Goal: Task Accomplishment & Management: Complete application form

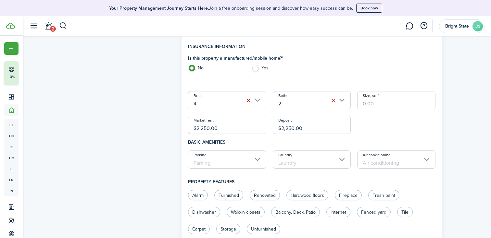
scroll to position [52, 0]
click at [257, 162] on input "Parking" at bounding box center [227, 160] width 78 height 18
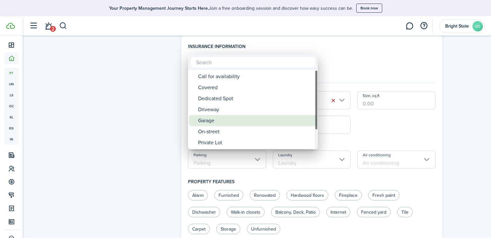
click at [212, 123] on div "Garage" at bounding box center [255, 120] width 115 height 11
type input "Garage"
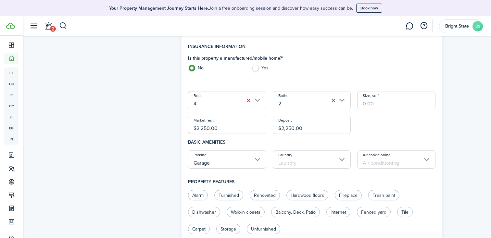
click at [319, 160] on input "Laundry" at bounding box center [312, 160] width 78 height 18
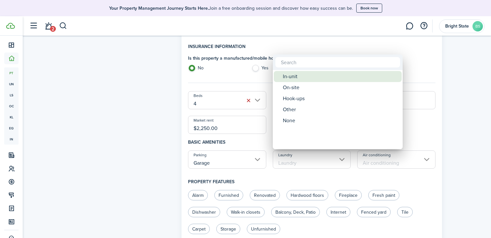
click at [317, 78] on div "In-unit" at bounding box center [340, 76] width 115 height 11
type input "In-unit"
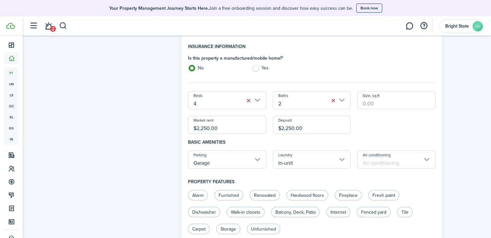
click at [422, 158] on input "Air conditioning" at bounding box center [396, 160] width 78 height 18
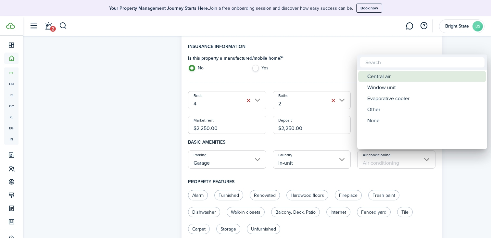
click at [385, 80] on div "Central air" at bounding box center [424, 76] width 115 height 11
type input "Central air"
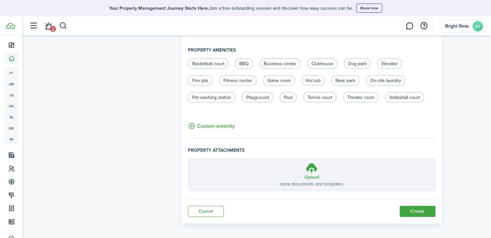
scroll to position [421, 0]
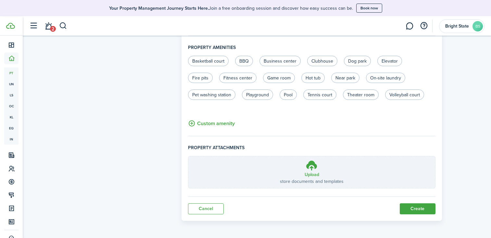
click at [420, 208] on button "Create" at bounding box center [418, 209] width 36 height 11
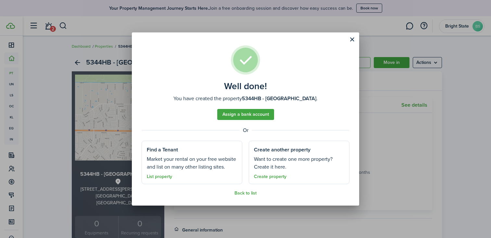
click at [268, 193] on well-done-footer "Back to list" at bounding box center [246, 193] width 208 height 5
click at [250, 116] on link "Assign a bank account" at bounding box center [245, 114] width 57 height 11
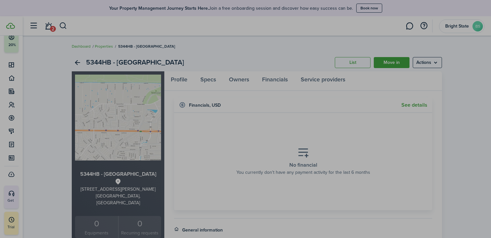
scroll to position [32, 0]
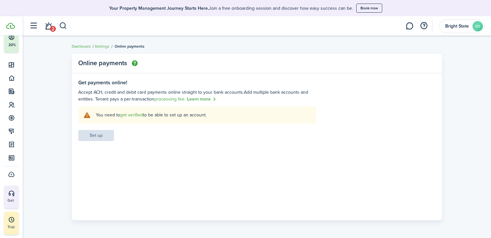
click at [135, 63] on img "button" at bounding box center [135, 63] width 6 height 6
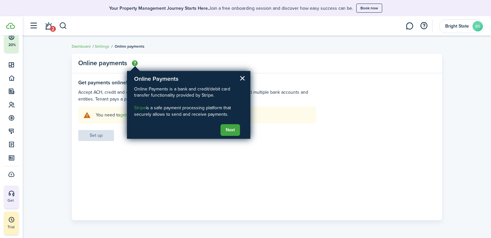
click at [172, 65] on panel-main-header "Online payments" at bounding box center [257, 63] width 370 height 19
click at [234, 128] on button "Next" at bounding box center [230, 130] width 19 height 12
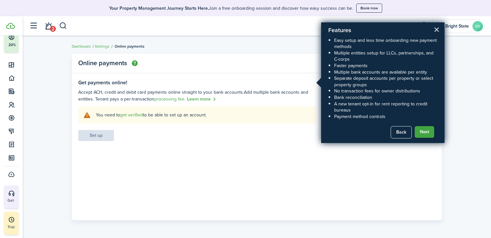
click at [437, 30] on button "×" at bounding box center [437, 29] width 6 height 10
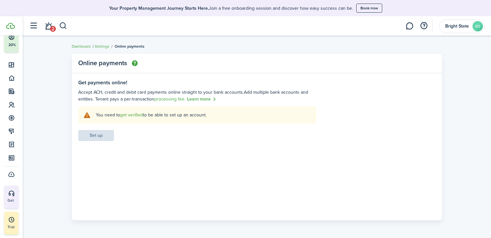
click at [130, 115] on link "get verified" at bounding box center [131, 115] width 23 height 7
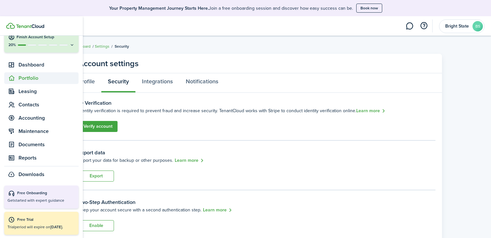
click at [30, 79] on span "Portfolio" at bounding box center [49, 78] width 60 height 8
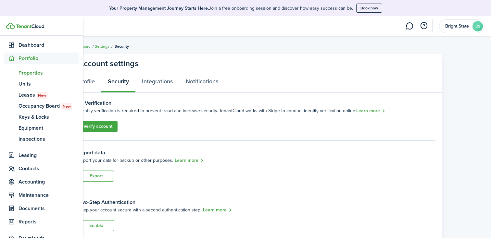
click at [34, 76] on span "Properties" at bounding box center [49, 73] width 60 height 8
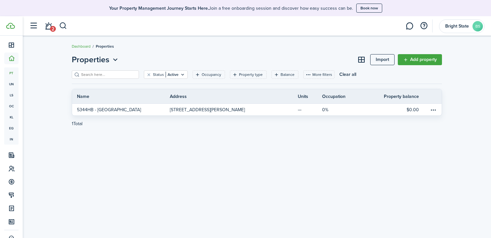
click at [249, 160] on div "Properties Import Add property Status Active Occupancy Property type Balance Mo…" at bounding box center [257, 137] width 469 height 173
click at [415, 58] on link "Add property" at bounding box center [420, 59] width 44 height 11
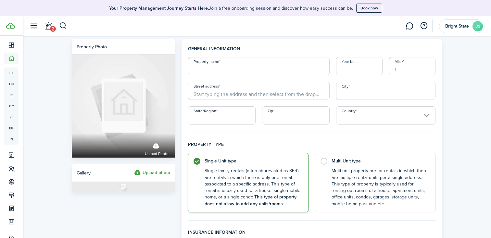
click at [253, 71] on input "Property name" at bounding box center [259, 66] width 142 height 18
type input "5332HB - [GEOGRAPHIC_DATA]"
click at [362, 70] on input "Year built" at bounding box center [359, 66] width 46 height 18
click at [238, 97] on input "Street address" at bounding box center [259, 91] width 142 height 18
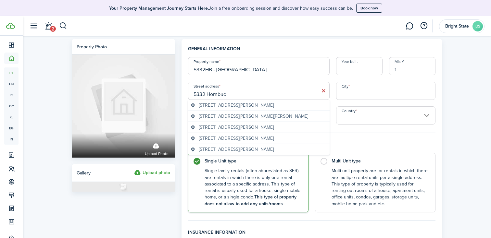
click at [216, 107] on span "[STREET_ADDRESS][PERSON_NAME]" at bounding box center [236, 105] width 75 height 7
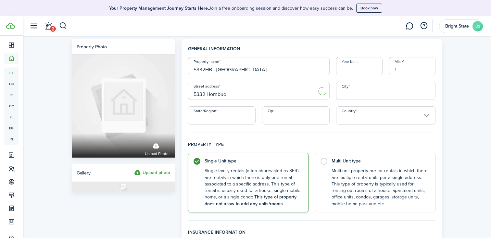
type input "[STREET_ADDRESS][PERSON_NAME]"
type input "[GEOGRAPHIC_DATA]"
type input "FL"
type input "34291"
type input "[GEOGRAPHIC_DATA]"
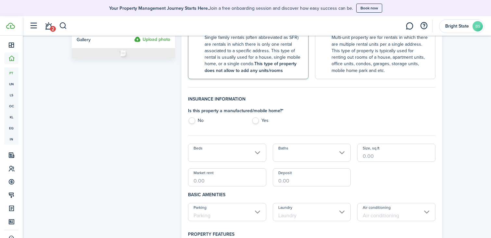
scroll to position [142, 0]
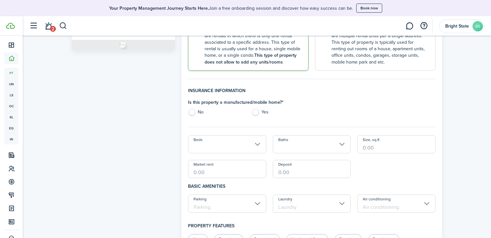
click at [192, 112] on label "No" at bounding box center [216, 114] width 57 height 10
radio input "true"
click at [236, 148] on input "Beds" at bounding box center [227, 144] width 78 height 18
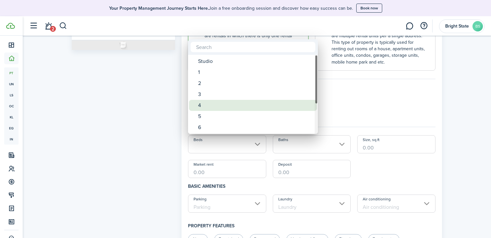
click at [200, 105] on div "4" at bounding box center [255, 105] width 115 height 11
type input "4"
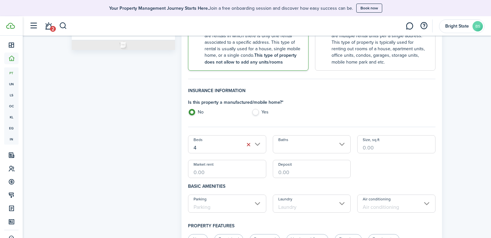
click at [311, 149] on input "Baths" at bounding box center [312, 144] width 78 height 18
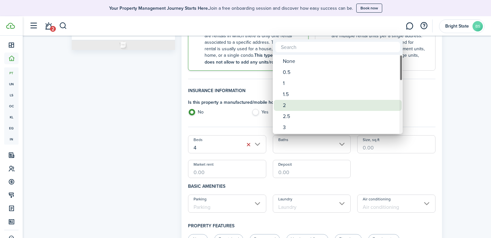
click at [299, 104] on div "2" at bounding box center [340, 105] width 115 height 11
type input "2"
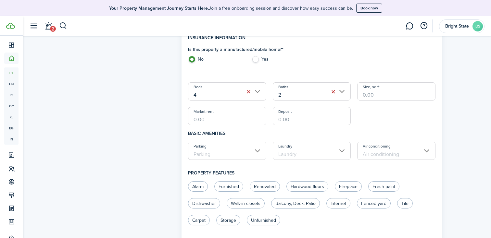
scroll to position [199, 0]
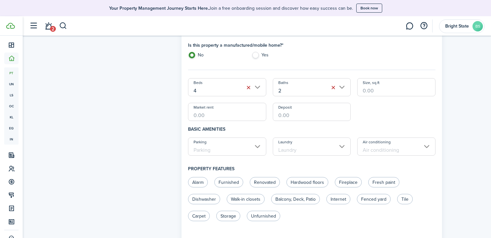
click at [228, 120] on input "Market rent" at bounding box center [227, 112] width 78 height 18
type input "$2,250.00"
click at [257, 151] on input "Parking" at bounding box center [227, 147] width 78 height 18
type input "$2,250.00"
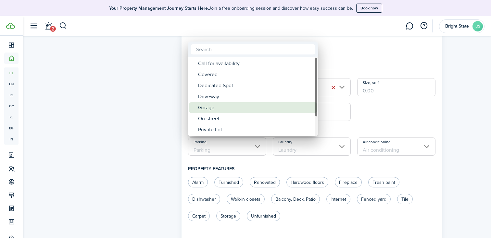
click at [228, 105] on div "Garage" at bounding box center [255, 107] width 115 height 11
type input "Garage"
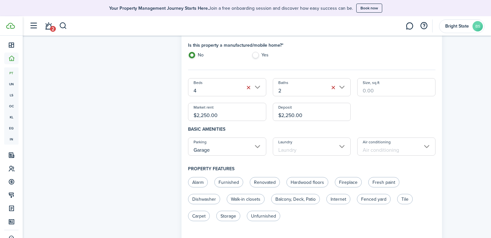
click at [309, 146] on input "Laundry" at bounding box center [312, 147] width 78 height 18
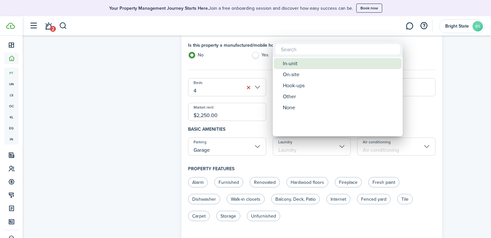
click at [303, 65] on div "In-unit" at bounding box center [340, 63] width 115 height 11
type input "In-unit"
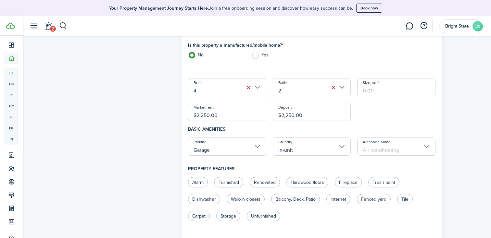
click at [391, 145] on input "Air conditioning" at bounding box center [396, 147] width 78 height 18
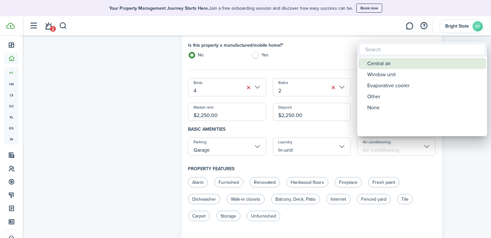
click at [385, 64] on div "Central air" at bounding box center [424, 63] width 115 height 11
type input "Central air"
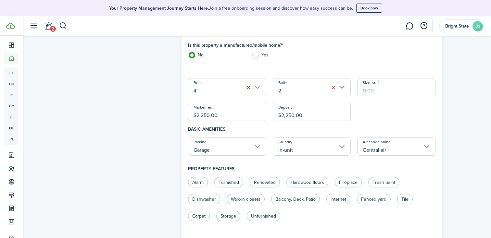
click at [458, 150] on div "Property photo Upload photo Gallery Upload photo General information Property n…" at bounding box center [257, 142] width 469 height 610
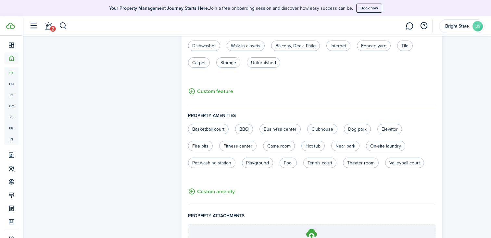
scroll to position [421, 0]
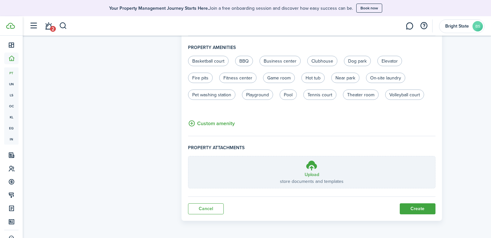
click at [418, 209] on button "Create" at bounding box center [418, 209] width 36 height 11
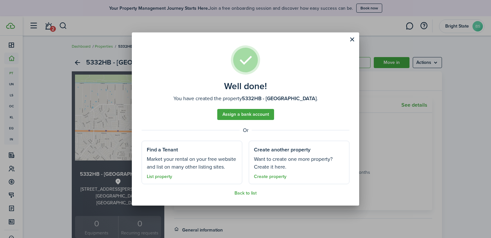
click at [270, 174] on link "Create property" at bounding box center [270, 176] width 32 height 5
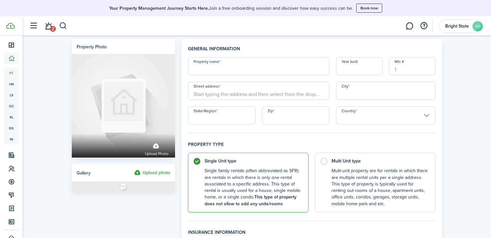
click at [246, 68] on input "Property name" at bounding box center [259, 66] width 142 height 18
type input "2572GD - [GEOGRAPHIC_DATA]"
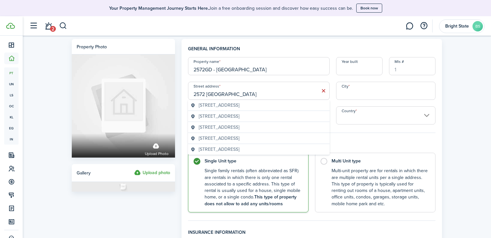
click at [223, 127] on span "[STREET_ADDRESS]" at bounding box center [219, 127] width 41 height 7
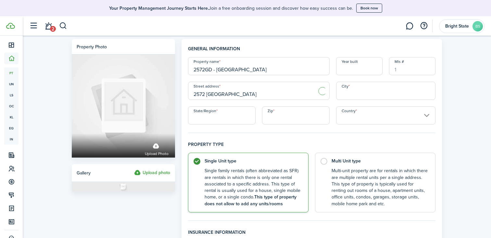
type input "[STREET_ADDRESS]"
type input "[GEOGRAPHIC_DATA]"
type input "FL"
type input "34288"
type input "[GEOGRAPHIC_DATA]"
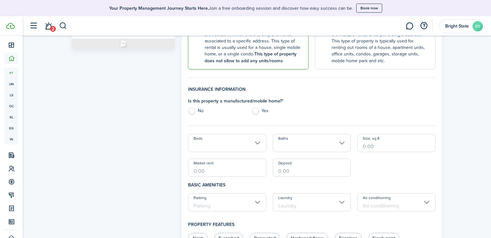
scroll to position [147, 0]
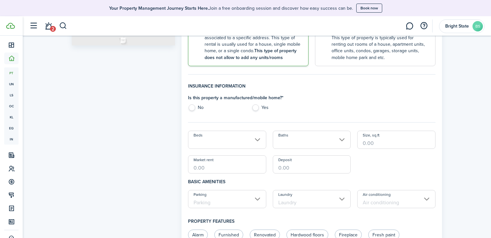
click at [195, 107] on label "No" at bounding box center [216, 110] width 57 height 10
radio input "true"
click at [234, 142] on input "Beds" at bounding box center [227, 140] width 78 height 18
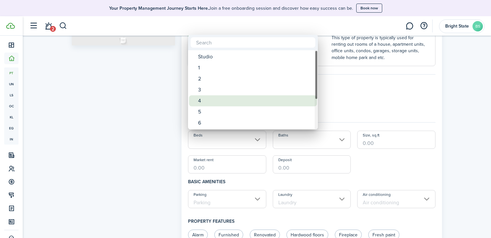
click at [214, 100] on div "4" at bounding box center [255, 101] width 115 height 11
type input "4"
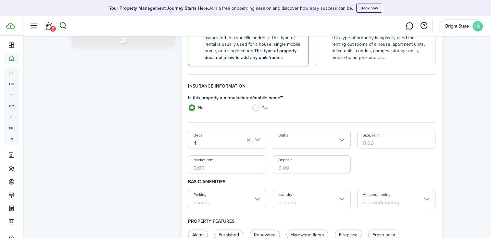
click at [300, 140] on input "Baths" at bounding box center [312, 140] width 78 height 18
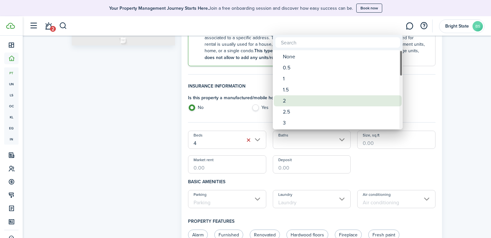
click at [302, 101] on div "2" at bounding box center [340, 101] width 115 height 11
type input "2"
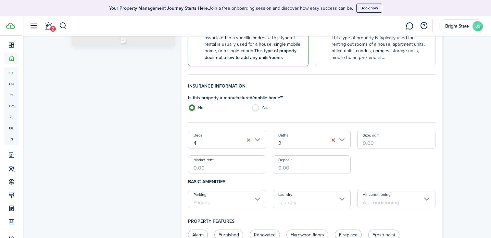
click at [248, 167] on input "Market rent" at bounding box center [227, 165] width 78 height 18
type input "$2,250.00"
click at [139, 184] on div "Property photo Upload photo Gallery Upload photo" at bounding box center [124, 193] width 110 height 603
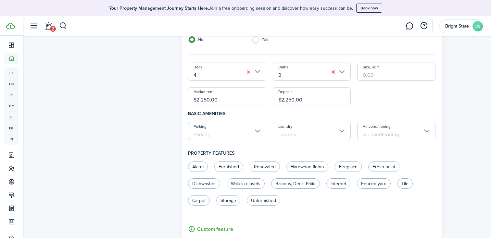
scroll to position [224, 0]
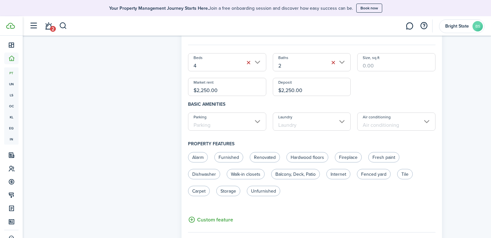
click at [255, 122] on input "Parking" at bounding box center [227, 122] width 78 height 18
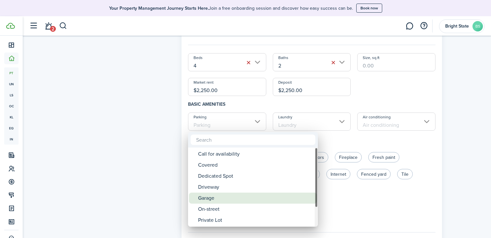
click at [212, 196] on div "Garage" at bounding box center [255, 198] width 115 height 11
type input "Garage"
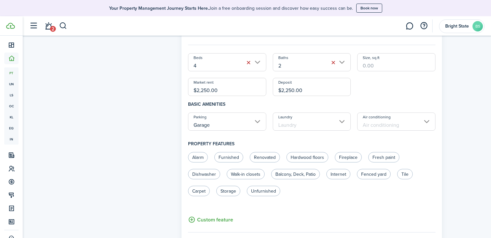
click at [303, 123] on input "Laundry" at bounding box center [312, 122] width 78 height 18
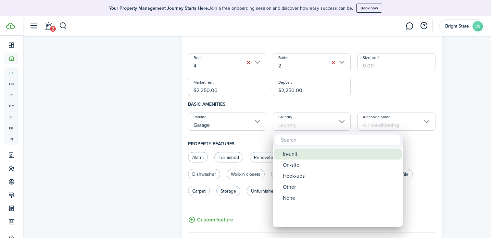
click at [302, 151] on div "In-unit" at bounding box center [340, 154] width 115 height 11
type input "In-unit"
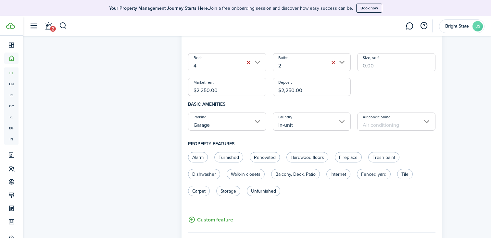
click at [393, 123] on input "Air conditioning" at bounding box center [396, 122] width 78 height 18
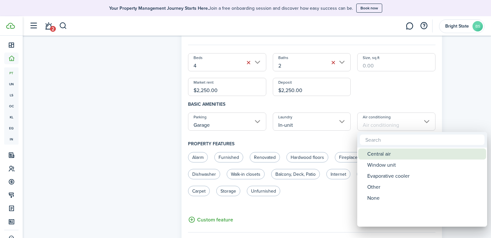
click at [380, 156] on div "Central air" at bounding box center [424, 154] width 115 height 11
type input "Central air"
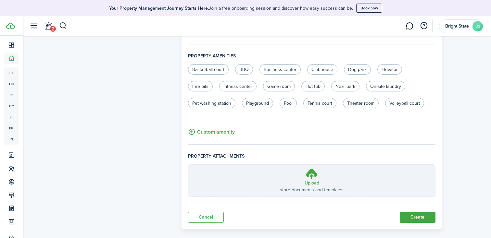
scroll to position [421, 0]
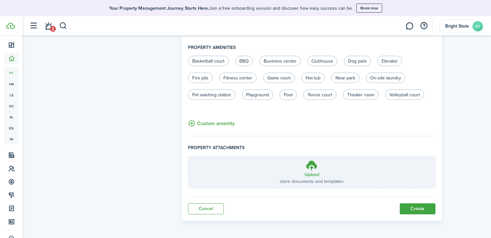
click at [414, 210] on button "Create" at bounding box center [418, 209] width 36 height 11
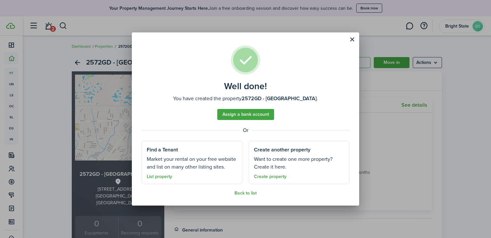
click at [271, 176] on link "Create property" at bounding box center [270, 176] width 32 height 5
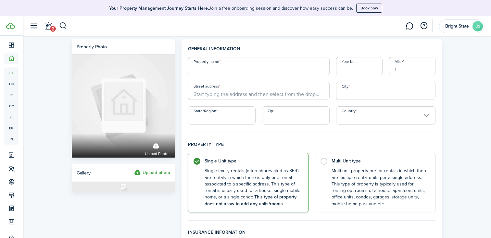
click at [262, 69] on input "Property name" at bounding box center [259, 66] width 142 height 18
type input "5356HB - [GEOGRAPHIC_DATA]"
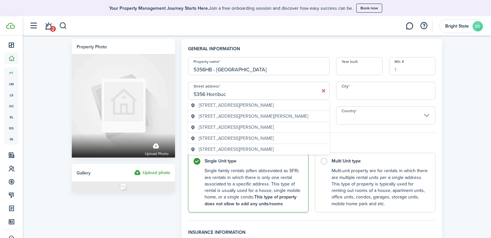
click at [224, 105] on span "[STREET_ADDRESS][PERSON_NAME]" at bounding box center [236, 105] width 75 height 7
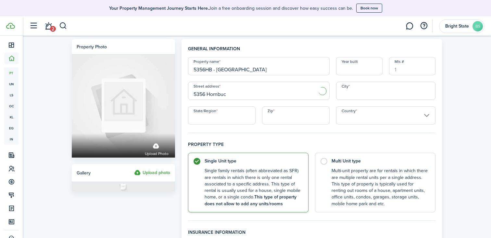
type input "[STREET_ADDRESS][PERSON_NAME]"
type input "[GEOGRAPHIC_DATA]"
type input "FL"
type input "34291"
type input "[GEOGRAPHIC_DATA]"
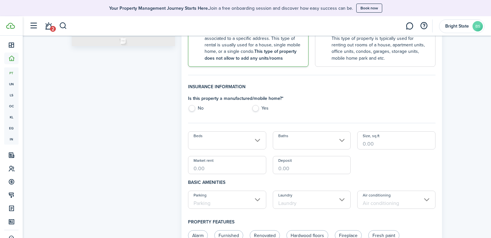
scroll to position [148, 0]
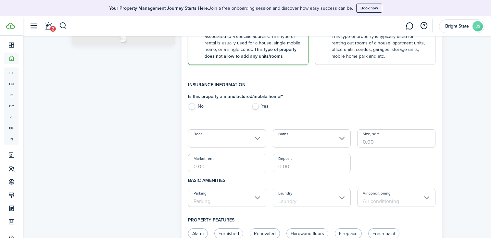
click at [190, 109] on label "No" at bounding box center [216, 108] width 57 height 10
radio input "true"
click at [251, 137] on input "Beds" at bounding box center [227, 139] width 78 height 18
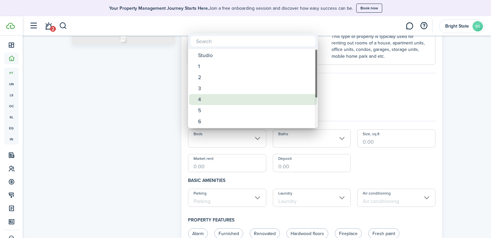
click at [218, 100] on div "4" at bounding box center [255, 99] width 115 height 11
type input "4"
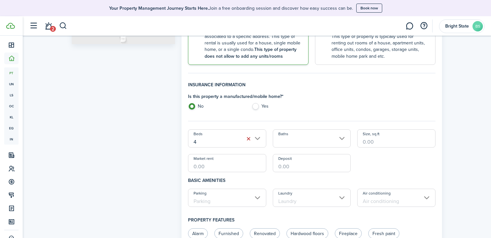
click at [296, 140] on input "Baths" at bounding box center [312, 139] width 78 height 18
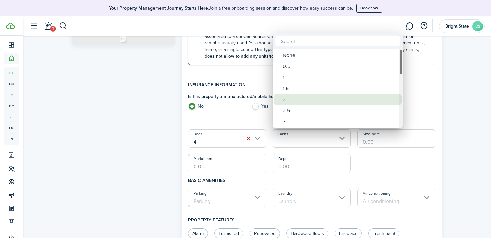
click at [298, 95] on div "2" at bounding box center [340, 99] width 115 height 11
type input "2"
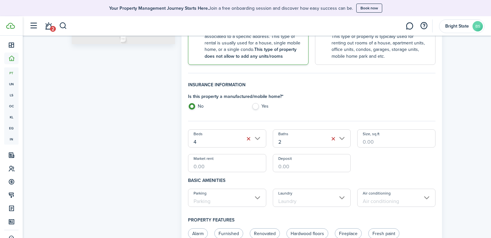
click at [222, 165] on input "Market rent" at bounding box center [227, 163] width 78 height 18
type input "$2,250.00"
click at [167, 164] on div "Property photo Upload photo Gallery Upload photo" at bounding box center [124, 192] width 110 height 603
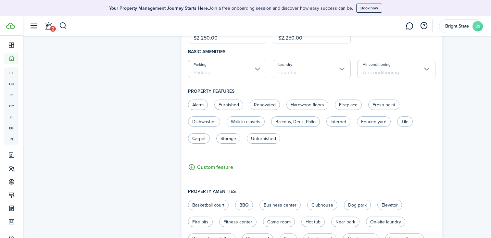
scroll to position [285, 0]
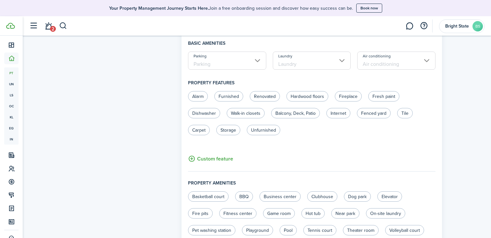
click at [253, 60] on input "Parking" at bounding box center [227, 61] width 78 height 18
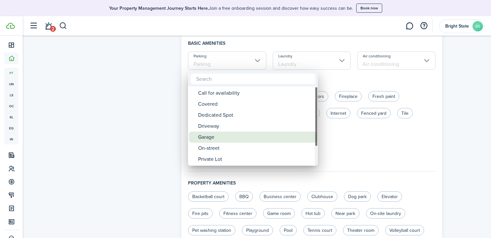
click at [215, 136] on div "Garage" at bounding box center [255, 137] width 115 height 11
type input "Garage"
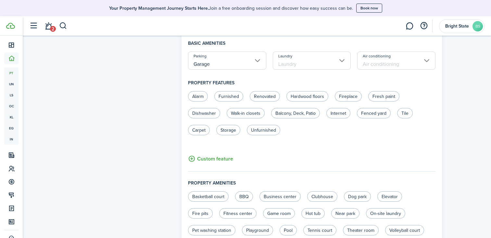
click at [321, 63] on input "Laundry" at bounding box center [312, 61] width 78 height 18
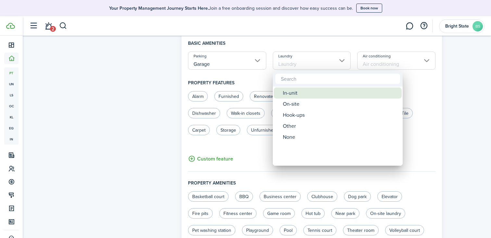
click at [304, 96] on div "In-unit" at bounding box center [340, 93] width 115 height 11
type input "In-unit"
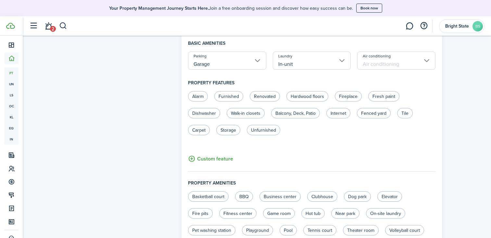
click at [394, 53] on input "Air conditioning" at bounding box center [396, 61] width 78 height 18
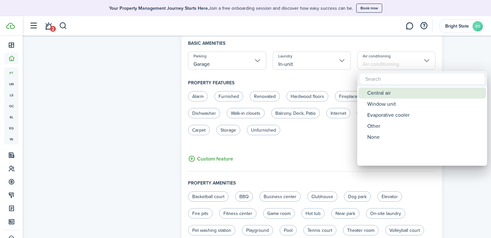
click at [388, 93] on div "Central air" at bounding box center [424, 93] width 115 height 11
type input "Central air"
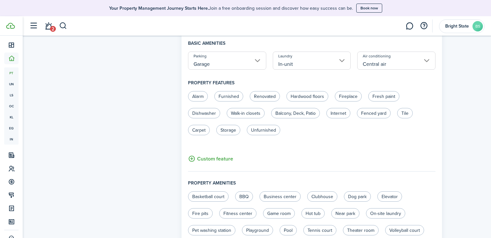
click at [158, 131] on div "Property photo Upload photo Gallery Upload photo" at bounding box center [124, 55] width 110 height 603
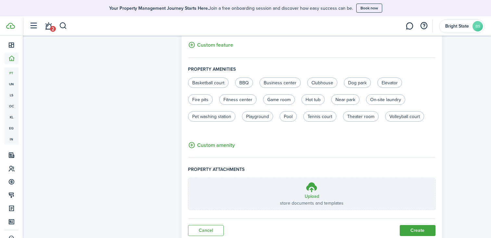
scroll to position [421, 0]
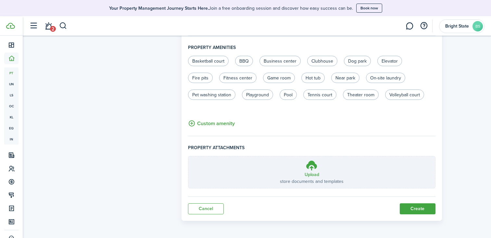
click at [428, 207] on button "Create" at bounding box center [418, 209] width 36 height 11
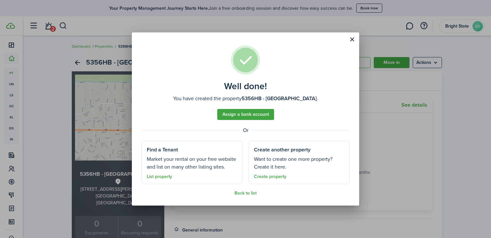
click at [273, 177] on link "Create property" at bounding box center [270, 176] width 32 height 5
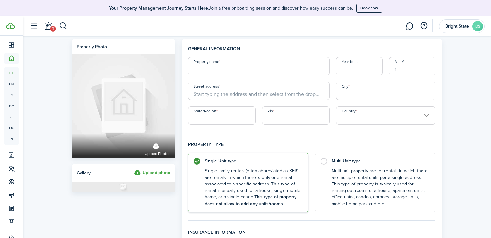
click at [247, 73] on input "Property name" at bounding box center [259, 66] width 142 height 18
type input "5314AR - [GEOGRAPHIC_DATA]"
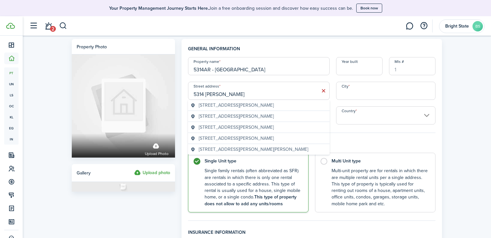
click at [225, 106] on span "[STREET_ADDRESS][PERSON_NAME]" at bounding box center [236, 105] width 75 height 7
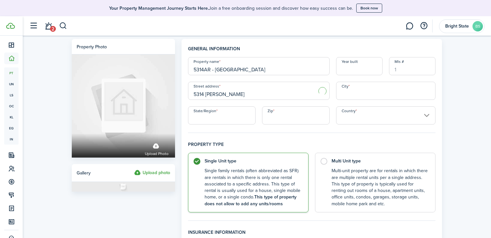
type input "[STREET_ADDRESS][PERSON_NAME]"
type input "[GEOGRAPHIC_DATA]"
type input "FL"
type input "34288"
type input "[GEOGRAPHIC_DATA]"
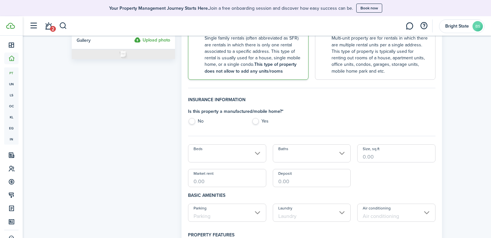
scroll to position [158, 0]
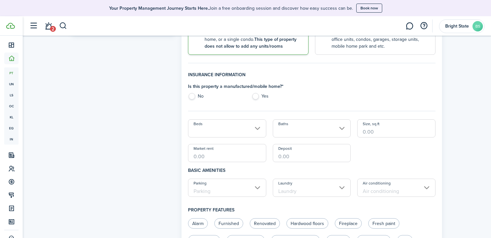
click at [193, 98] on label "No" at bounding box center [216, 98] width 57 height 10
radio input "true"
click at [241, 133] on input "Beds" at bounding box center [227, 129] width 78 height 18
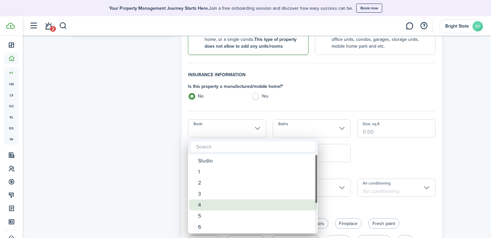
click at [204, 203] on div "4" at bounding box center [255, 205] width 115 height 11
type input "4"
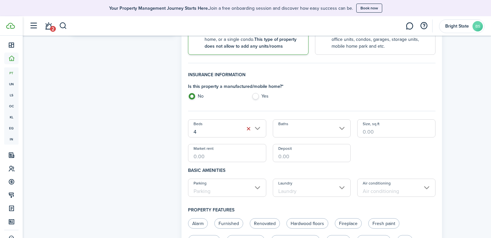
click at [313, 130] on input "Baths" at bounding box center [312, 129] width 78 height 18
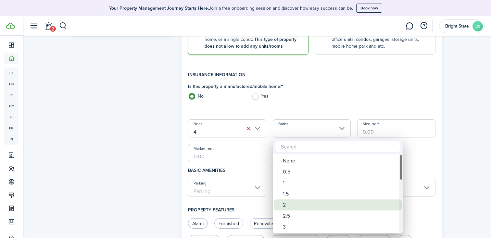
click at [296, 204] on div "2" at bounding box center [340, 205] width 115 height 11
type input "2"
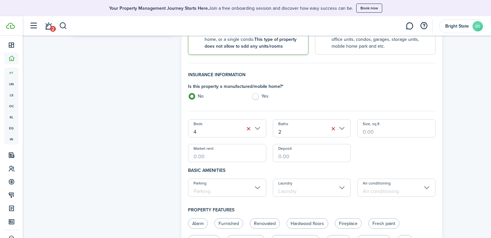
click at [232, 161] on input "Market rent" at bounding box center [227, 153] width 78 height 18
type input "$2,250.00"
click at [240, 192] on input "Parking" at bounding box center [227, 188] width 78 height 18
type input "$2,250.00"
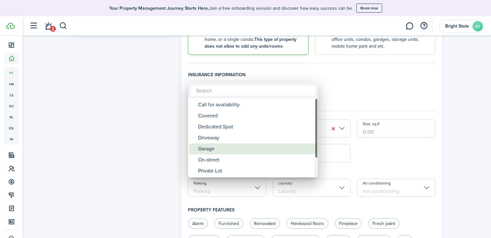
click at [231, 150] on div "Garage" at bounding box center [255, 149] width 115 height 11
type input "Garage"
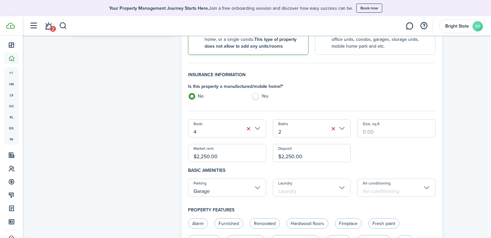
click at [312, 190] on input "Laundry" at bounding box center [312, 188] width 78 height 18
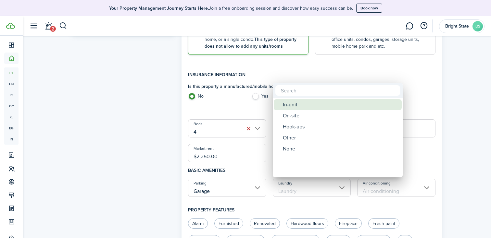
click at [311, 102] on div "In-unit" at bounding box center [340, 104] width 115 height 11
type input "In-unit"
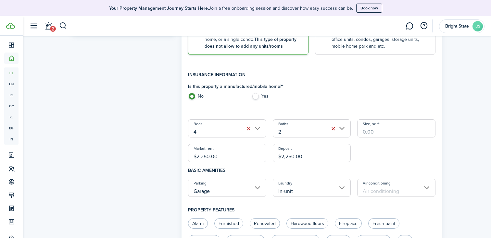
click at [383, 194] on input "Air conditioning" at bounding box center [396, 188] width 78 height 18
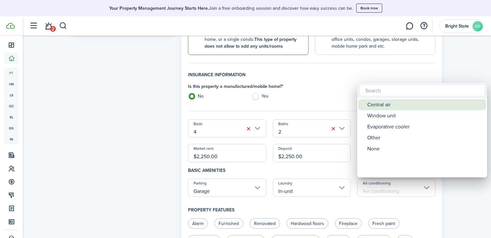
click at [387, 103] on div "Central air" at bounding box center [424, 104] width 115 height 11
type input "Central air"
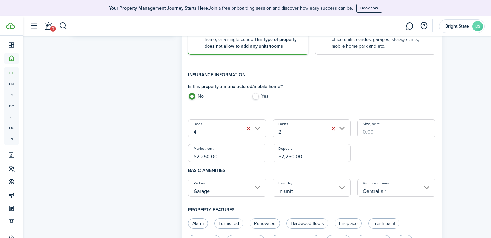
click at [123, 190] on div "Property photo Upload photo Gallery Upload photo" at bounding box center [124, 182] width 110 height 603
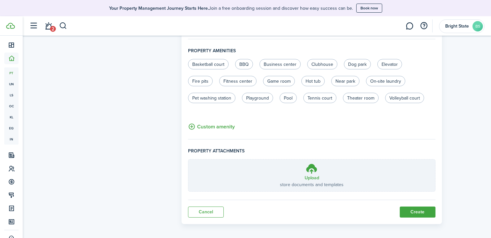
scroll to position [421, 0]
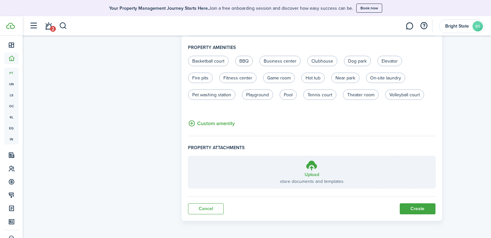
click at [426, 210] on button "Create" at bounding box center [418, 209] width 36 height 11
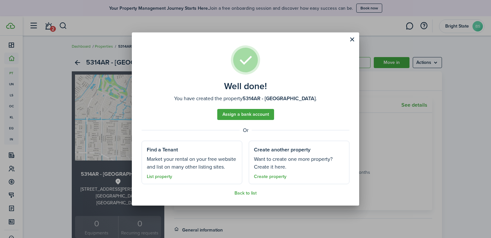
click at [268, 175] on link "Create property" at bounding box center [270, 176] width 32 height 5
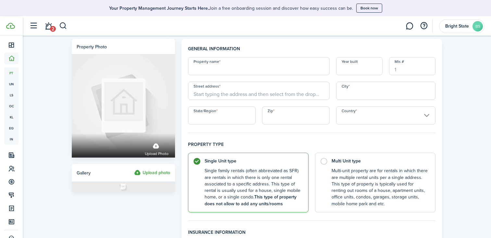
click at [262, 69] on input "Property name" at bounding box center [259, 66] width 142 height 18
type input "2079BS - [GEOGRAPHIC_DATA]"
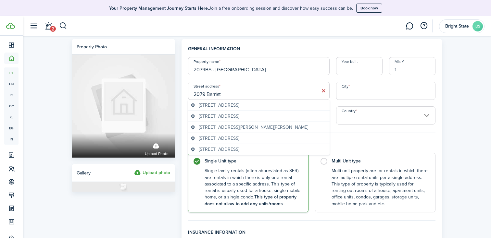
click at [215, 105] on span "[STREET_ADDRESS]" at bounding box center [219, 105] width 41 height 7
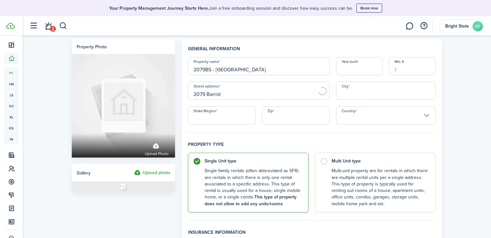
type input "[STREET_ADDRESS]"
type input "[GEOGRAPHIC_DATA]"
type input "FL"
type input "34288"
type input "[GEOGRAPHIC_DATA]"
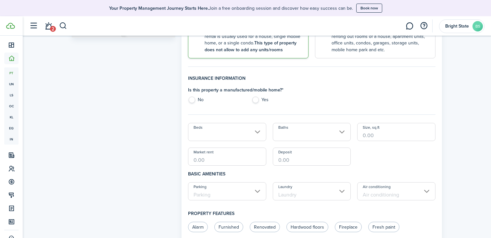
scroll to position [155, 0]
click at [193, 95] on div "Is this property a manufactured/mobile home? * No Yes" at bounding box center [248, 96] width 127 height 20
click at [191, 102] on label "No" at bounding box center [216, 102] width 57 height 10
radio input "true"
click at [207, 132] on input "Beds" at bounding box center [227, 132] width 78 height 18
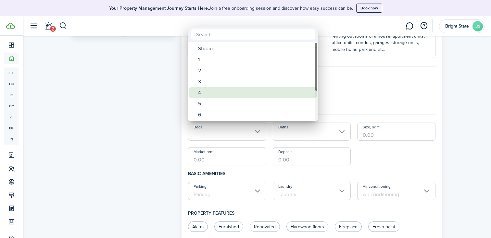
click at [215, 95] on div "4" at bounding box center [255, 92] width 115 height 11
type input "4"
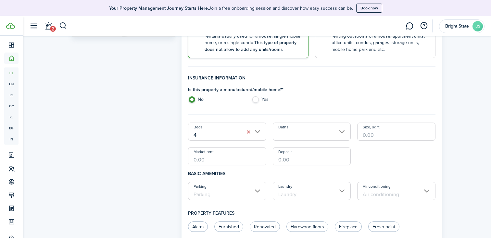
click at [309, 133] on input "Baths" at bounding box center [312, 132] width 78 height 18
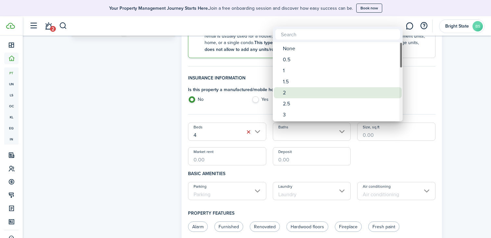
click at [288, 93] on div "2" at bounding box center [340, 92] width 115 height 11
type input "2"
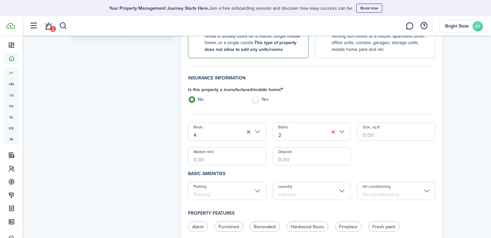
click at [216, 158] on input "Market rent" at bounding box center [227, 157] width 78 height 18
type input "$2,250.00"
click at [217, 193] on input "Parking" at bounding box center [227, 191] width 78 height 18
type input "$2,250.00"
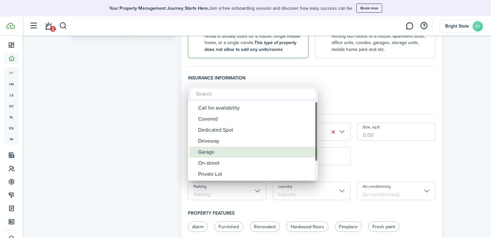
click at [220, 153] on div "Garage" at bounding box center [255, 152] width 115 height 11
type input "Garage"
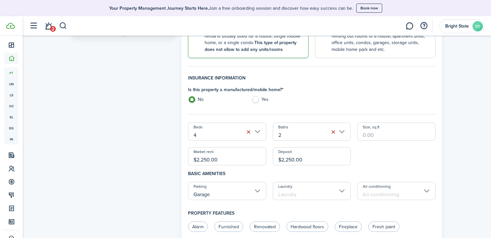
click at [310, 192] on input "Laundry" at bounding box center [312, 191] width 78 height 18
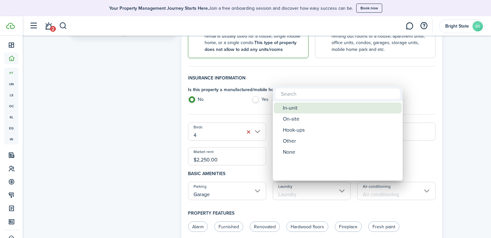
click at [325, 107] on div "In-unit" at bounding box center [340, 108] width 115 height 11
type input "In-unit"
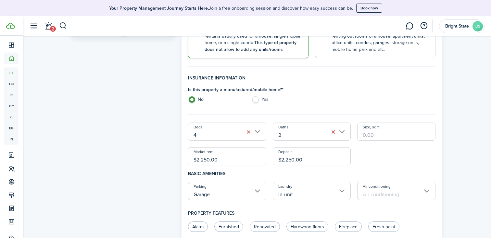
click at [392, 192] on input "Air conditioning" at bounding box center [396, 191] width 78 height 18
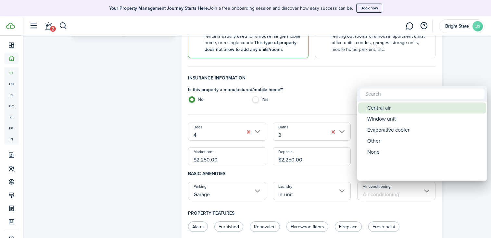
click at [391, 107] on div "Central air" at bounding box center [424, 108] width 115 height 11
type input "Central air"
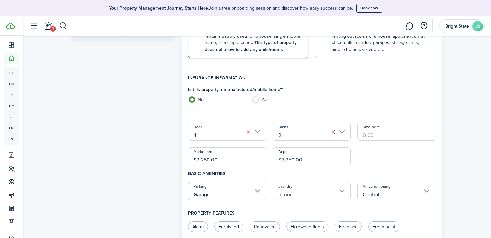
click at [160, 162] on div "Property photo Upload photo Gallery Upload photo" at bounding box center [124, 185] width 110 height 603
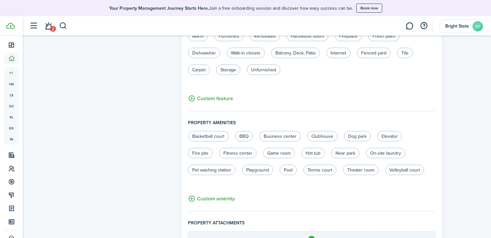
scroll to position [421, 0]
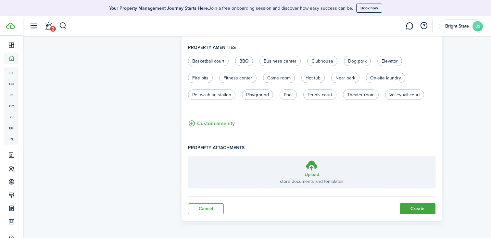
click at [417, 209] on button "Create" at bounding box center [418, 209] width 36 height 11
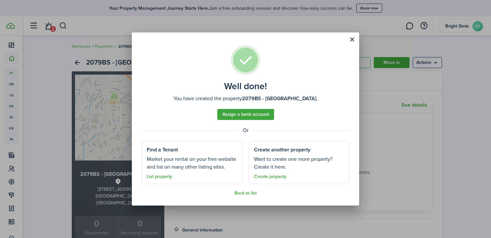
click at [277, 177] on link "Create property" at bounding box center [270, 176] width 32 height 5
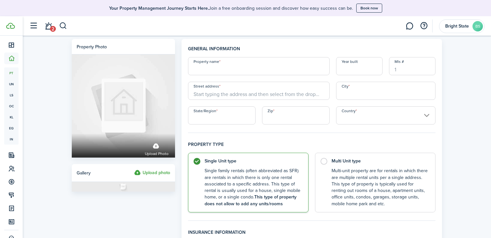
click at [260, 69] on input "Property name" at bounding box center [259, 66] width 142 height 18
type input "3827SW - Ocala"
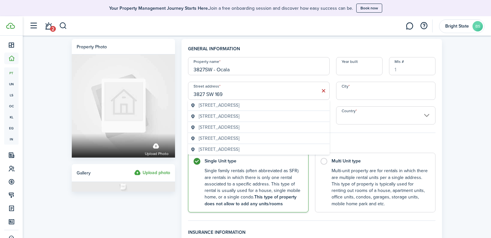
click at [237, 104] on span "[STREET_ADDRESS]" at bounding box center [219, 105] width 41 height 7
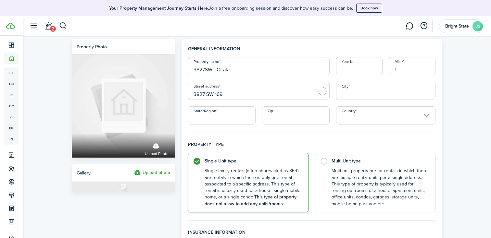
type input "[STREET_ADDRESS]"
type input "Ocala"
type input "FL"
type input "34473"
type input "[GEOGRAPHIC_DATA]"
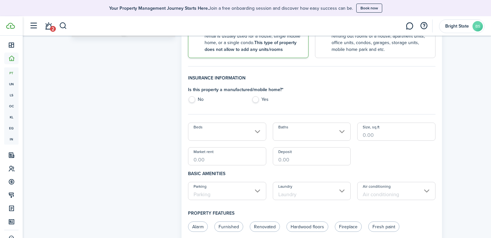
scroll to position [161, 0]
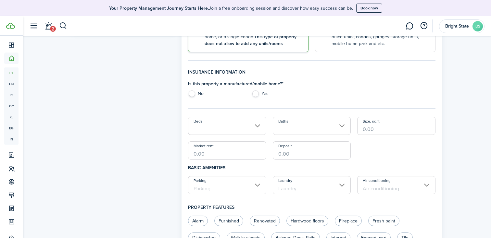
click at [198, 94] on label "No" at bounding box center [216, 96] width 57 height 10
radio input "true"
click at [221, 129] on input "Beds" at bounding box center [227, 126] width 78 height 18
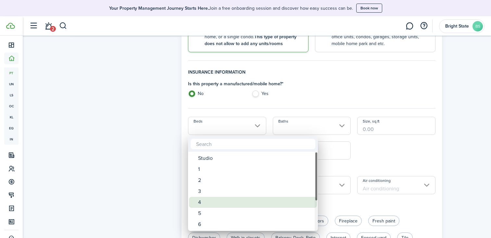
click at [204, 200] on div "4" at bounding box center [255, 202] width 115 height 11
type input "4"
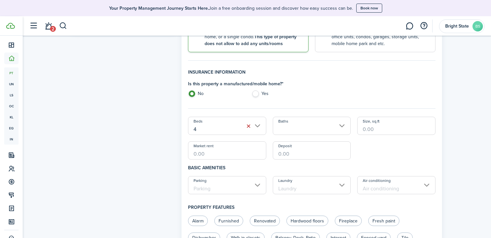
click at [323, 127] on input "Baths" at bounding box center [312, 126] width 78 height 18
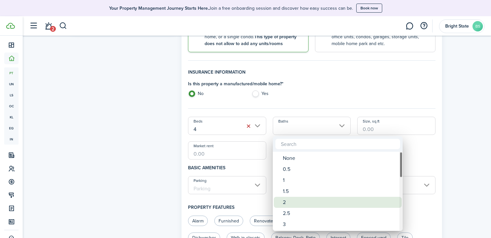
click at [283, 202] on div "2" at bounding box center [340, 202] width 115 height 11
type input "2"
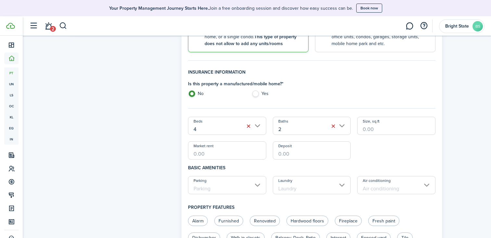
click at [238, 159] on input "Market rent" at bounding box center [227, 151] width 78 height 18
type input "$1,850.00"
click at [257, 187] on input "Parking" at bounding box center [227, 185] width 78 height 18
type input "$1,850.00"
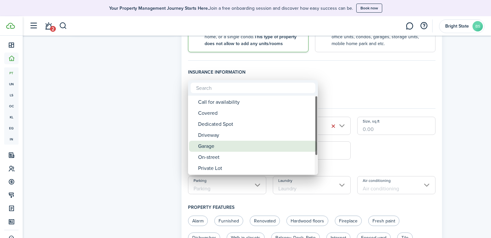
click at [229, 149] on div "Garage" at bounding box center [255, 146] width 115 height 11
type input "Garage"
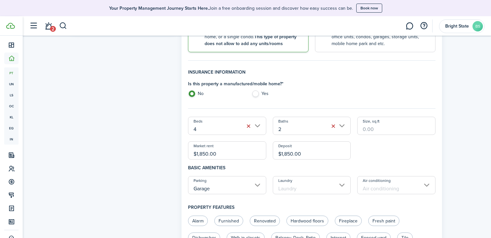
click at [298, 191] on input "Laundry" at bounding box center [312, 185] width 78 height 18
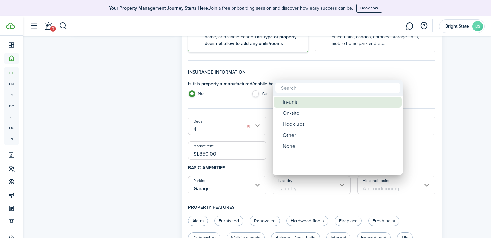
click at [316, 106] on div "In-unit" at bounding box center [340, 102] width 115 height 11
type input "In-unit"
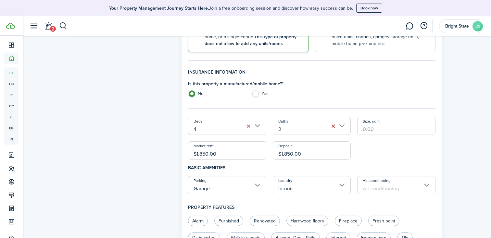
click at [410, 187] on input "Air conditioning" at bounding box center [396, 185] width 78 height 18
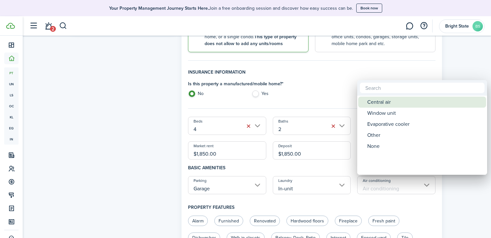
click at [380, 103] on div "Central air" at bounding box center [424, 102] width 115 height 11
type input "Central air"
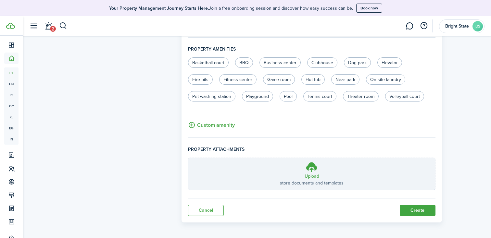
scroll to position [421, 0]
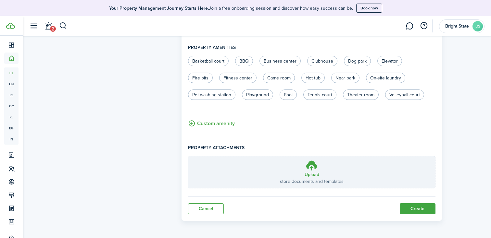
click at [420, 207] on button "Create" at bounding box center [418, 209] width 36 height 11
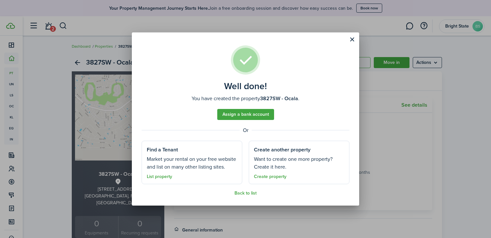
click at [259, 178] on link "Create property" at bounding box center [270, 176] width 32 height 5
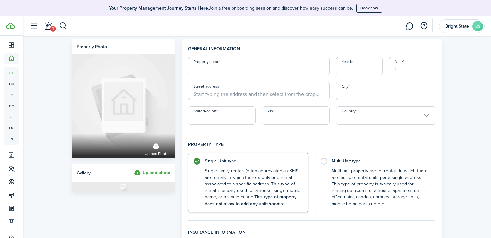
click at [229, 71] on input "Property name" at bounding box center [259, 66] width 142 height 18
type input "17060SW - [GEOGRAPHIC_DATA]"
click at [212, 94] on input "Street address" at bounding box center [259, 91] width 142 height 18
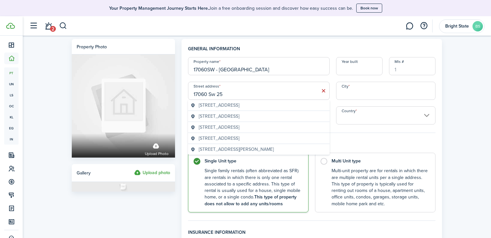
click at [219, 106] on span "[STREET_ADDRESS]" at bounding box center [219, 105] width 41 height 7
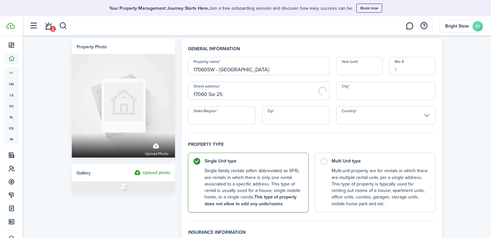
type input "[STREET_ADDRESS]"
type input "Ocala"
type input "FL"
type input "34473"
type input "[GEOGRAPHIC_DATA]"
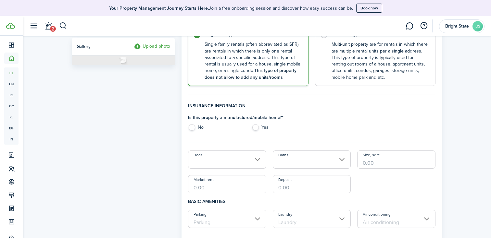
scroll to position [185, 0]
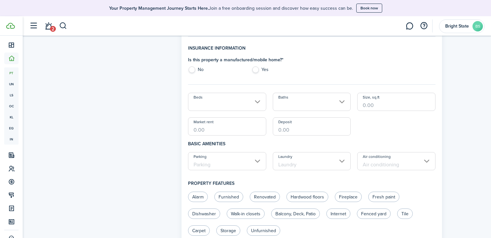
click at [195, 70] on label "No" at bounding box center [216, 72] width 57 height 10
radio input "true"
click at [216, 105] on input "Beds" at bounding box center [227, 102] width 78 height 18
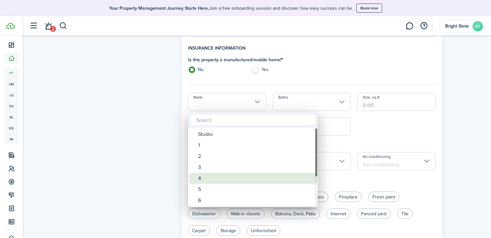
click at [206, 175] on div "4" at bounding box center [255, 178] width 115 height 11
type input "4"
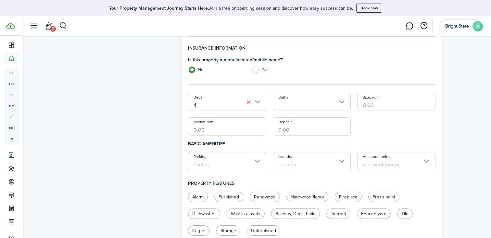
click at [303, 98] on input "Baths" at bounding box center [312, 102] width 78 height 18
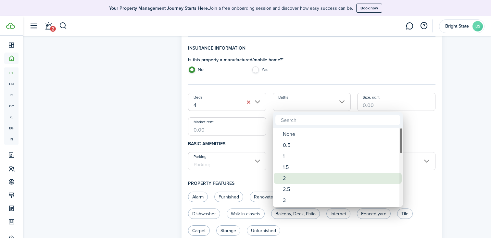
click at [294, 175] on div "2" at bounding box center [340, 178] width 115 height 11
type input "2"
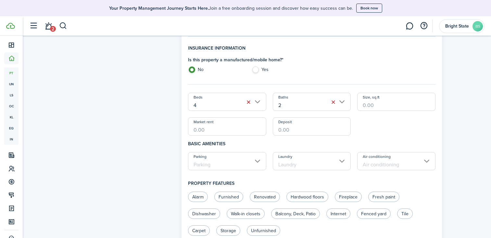
click at [229, 132] on input "Market rent" at bounding box center [227, 127] width 78 height 18
type input "$1,850.00"
click at [220, 161] on input "Parking" at bounding box center [227, 161] width 78 height 18
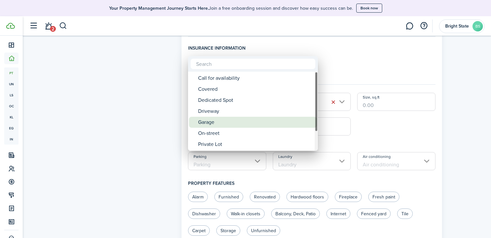
click at [220, 124] on div "Garage" at bounding box center [255, 122] width 115 height 11
type input "Garage"
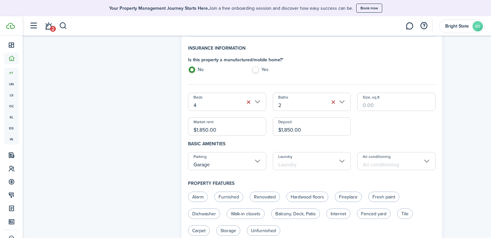
click at [290, 164] on input "Laundry" at bounding box center [312, 161] width 78 height 18
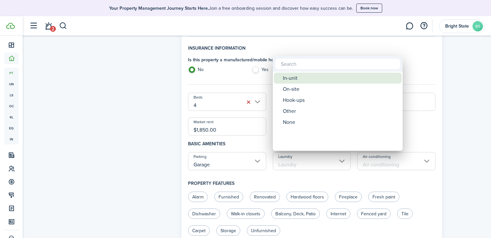
click at [304, 74] on div "In-unit" at bounding box center [340, 78] width 115 height 11
type input "In-unit"
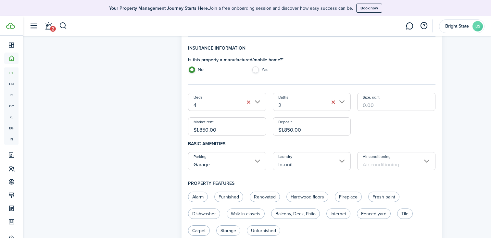
click at [373, 169] on input "Air conditioning" at bounding box center [396, 161] width 78 height 18
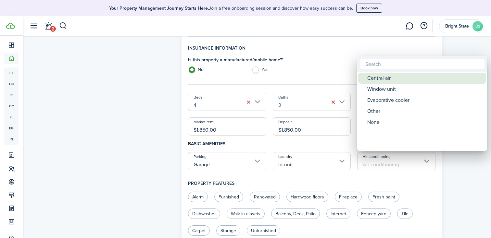
click at [392, 81] on div "Central air" at bounding box center [424, 78] width 115 height 11
type input "Central air"
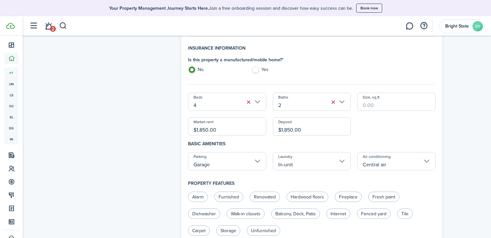
click at [447, 131] on div "Property photo Upload photo Gallery Upload photo General information Property n…" at bounding box center [257, 156] width 469 height 610
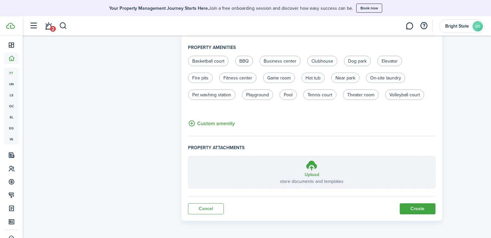
scroll to position [421, 0]
click at [420, 208] on button "Create" at bounding box center [418, 209] width 36 height 11
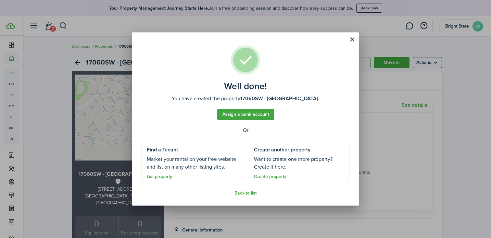
click at [278, 175] on link "Create property" at bounding box center [270, 176] width 32 height 5
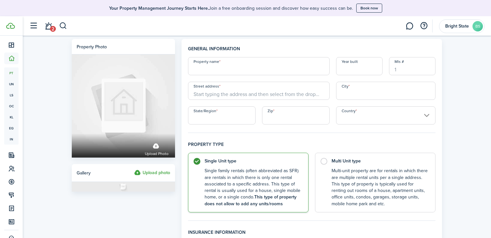
click at [256, 65] on input "Property name" at bounding box center [259, 66] width 142 height 18
type input "17145SW - Ocala"
click at [255, 94] on input "Street address" at bounding box center [259, 91] width 142 height 18
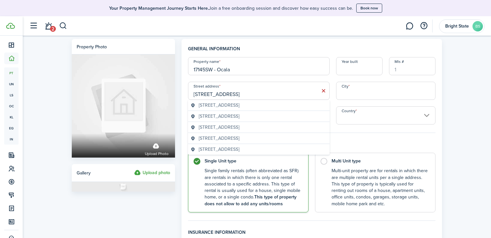
click at [234, 118] on span "[STREET_ADDRESS]" at bounding box center [219, 116] width 41 height 7
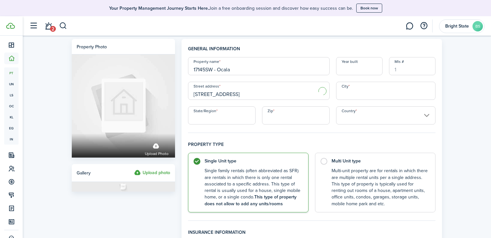
type input "[STREET_ADDRESS]"
type input "Ocala"
type input "FL"
type input "34473"
type input "[GEOGRAPHIC_DATA]"
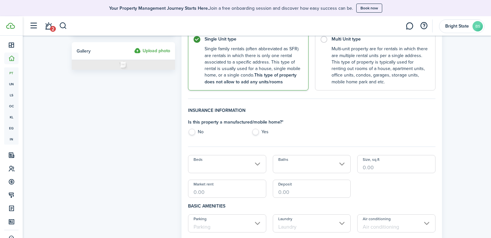
scroll to position [132, 0]
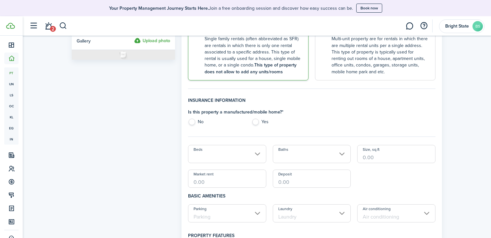
click at [194, 122] on label "No" at bounding box center [216, 124] width 57 height 10
radio input "true"
click at [208, 154] on input "Beds" at bounding box center [227, 154] width 78 height 18
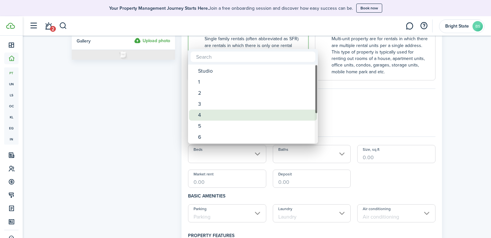
click at [217, 113] on div "4" at bounding box center [255, 115] width 115 height 11
type input "4"
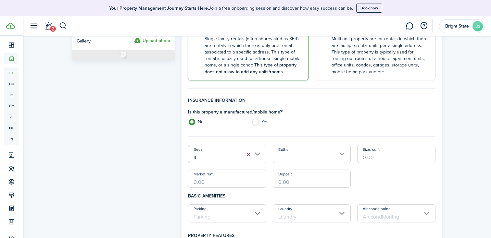
click at [301, 149] on input "Baths" at bounding box center [312, 154] width 78 height 18
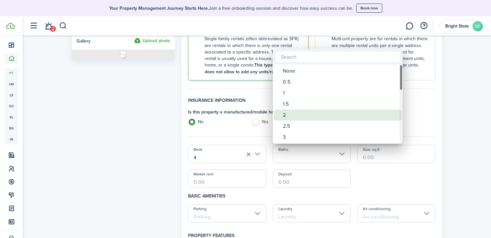
click at [292, 117] on div "2" at bounding box center [340, 115] width 115 height 11
type input "2"
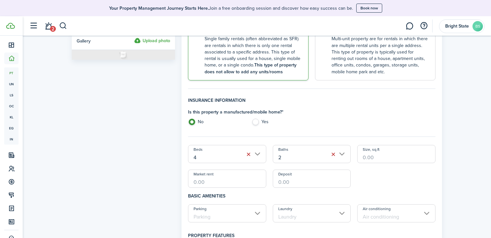
click at [246, 183] on input "Market rent" at bounding box center [227, 179] width 78 height 18
type input "$1,850.00"
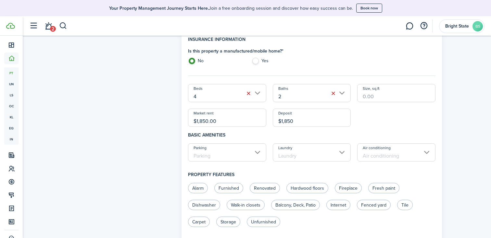
scroll to position [199, 0]
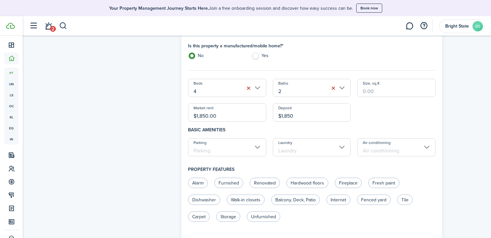
click at [247, 154] on input "Parking" at bounding box center [227, 147] width 78 height 18
type input "$1,850.00"
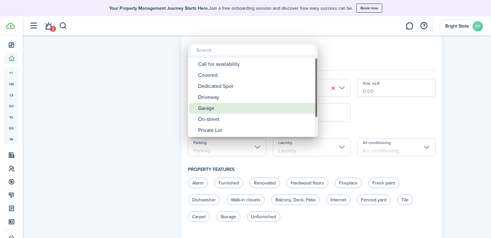
click at [221, 110] on div "Garage" at bounding box center [255, 108] width 115 height 11
type input "Garage"
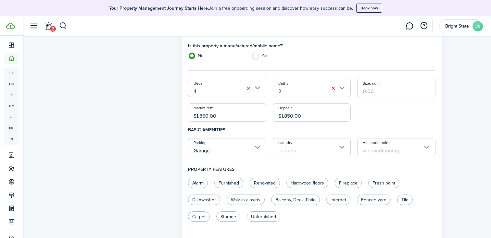
click at [304, 147] on input "Laundry" at bounding box center [312, 147] width 78 height 18
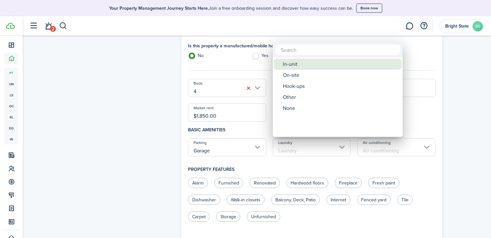
click at [306, 64] on div "In-unit" at bounding box center [340, 64] width 115 height 11
type input "In-unit"
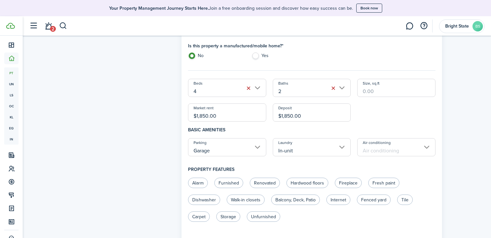
click at [373, 153] on input "Air conditioning" at bounding box center [396, 147] width 78 height 18
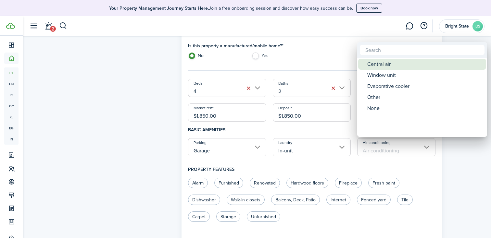
click at [385, 66] on div "Central air" at bounding box center [424, 64] width 115 height 11
type input "Central air"
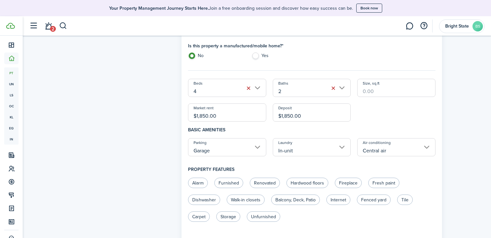
click at [158, 162] on div "Property photo Upload photo Gallery Upload photo" at bounding box center [124, 141] width 110 height 603
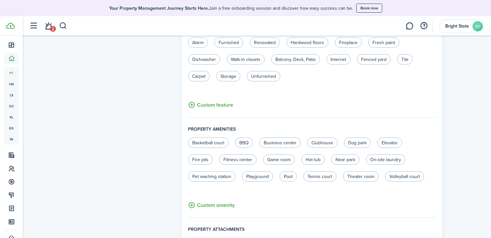
scroll to position [421, 0]
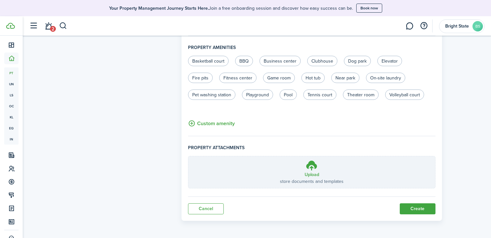
click at [417, 211] on button "Create" at bounding box center [418, 209] width 36 height 11
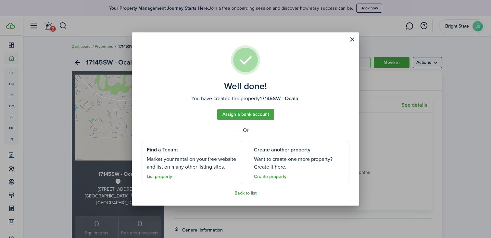
click at [245, 191] on link "Back to list" at bounding box center [246, 193] width 22 height 5
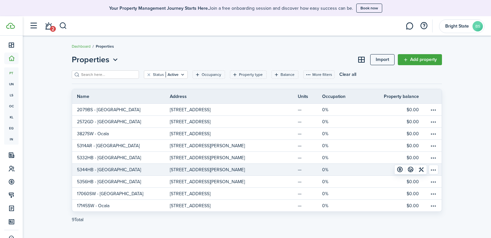
click at [131, 171] on link "5344HB - [GEOGRAPHIC_DATA]" at bounding box center [121, 170] width 98 height 12
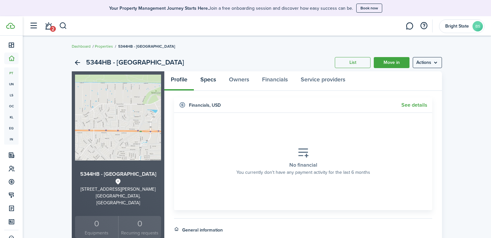
click at [209, 80] on link "Specs" at bounding box center [208, 80] width 29 height 19
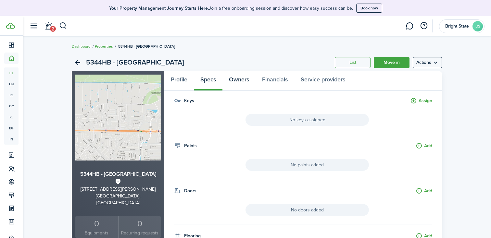
click at [241, 78] on link "Owners" at bounding box center [239, 80] width 33 height 19
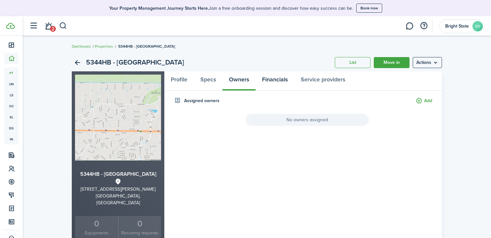
click at [278, 81] on link "Financials" at bounding box center [275, 80] width 39 height 19
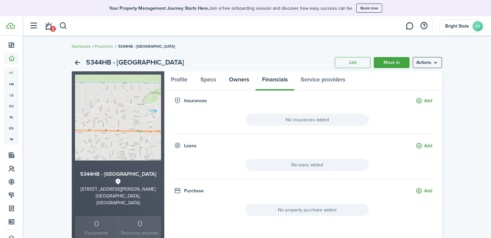
click at [239, 80] on link "Owners" at bounding box center [239, 80] width 33 height 19
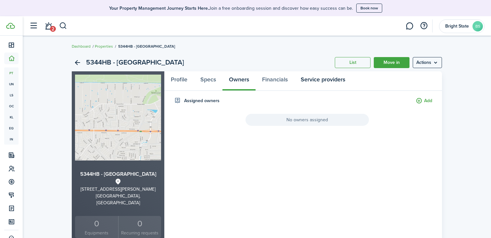
click at [325, 82] on link "Service providers" at bounding box center [323, 80] width 58 height 19
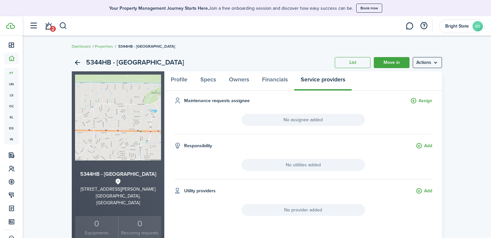
click at [431, 62] on menu-btn "Actions" at bounding box center [427, 62] width 29 height 11
click at [297, 57] on div "5344HB - [GEOGRAPHIC_DATA] List Move in Actions" at bounding box center [257, 63] width 370 height 18
click at [189, 77] on link "Profile" at bounding box center [179, 80] width 30 height 19
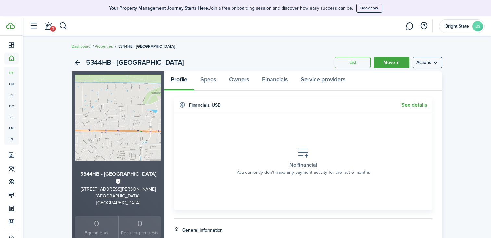
click at [400, 60] on link "Move in" at bounding box center [392, 62] width 36 height 11
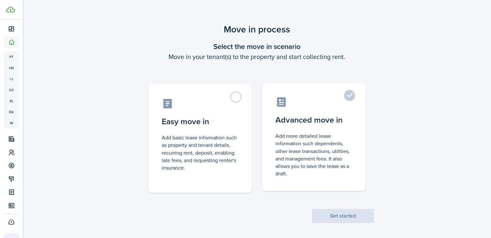
click at [351, 96] on label "Advanced move in Add more detailed lease information such dependents, other lea…" at bounding box center [314, 137] width 104 height 109
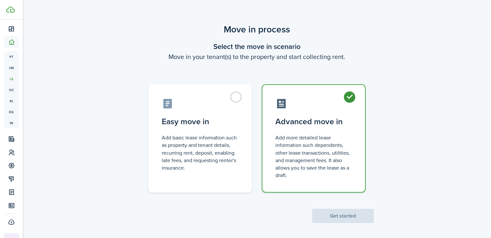
radio input "true"
click at [332, 220] on button "Get started" at bounding box center [343, 216] width 62 height 14
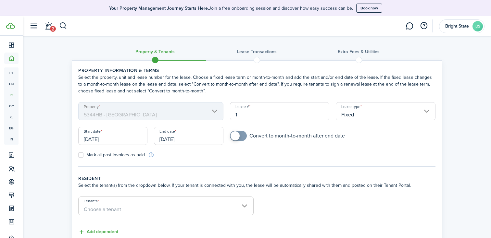
click at [421, 113] on input "Fixed" at bounding box center [386, 111] width 100 height 18
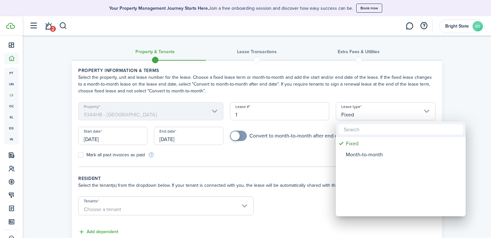
click at [421, 113] on div at bounding box center [245, 119] width 595 height 342
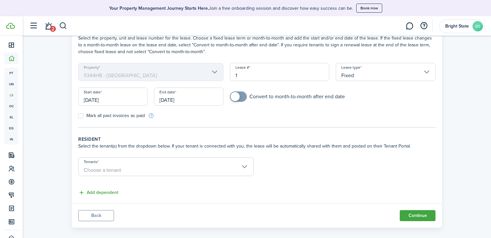
scroll to position [46, 0]
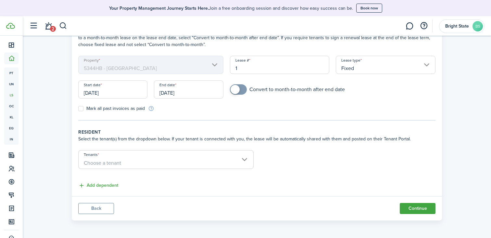
click at [245, 158] on span "Choose a tenant" at bounding box center [166, 163] width 175 height 11
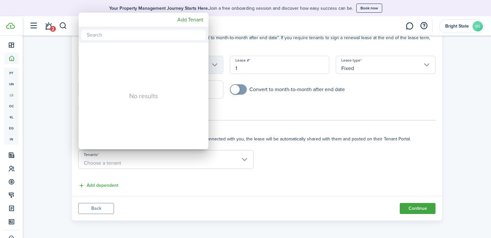
click at [331, 114] on div at bounding box center [245, 119] width 595 height 342
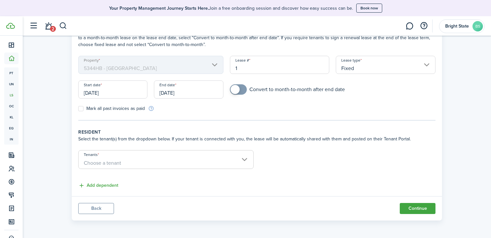
click at [94, 208] on button "Back" at bounding box center [96, 208] width 36 height 11
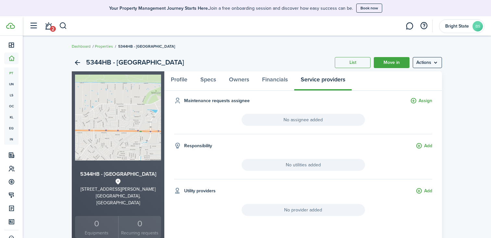
click at [105, 48] on link "Properties" at bounding box center [104, 47] width 18 height 6
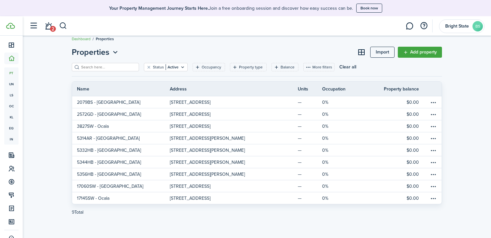
scroll to position [6, 0]
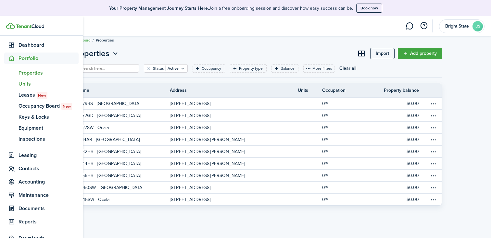
click at [28, 84] on span "Units" at bounding box center [49, 84] width 60 height 8
